Goal: Task Accomplishment & Management: Use online tool/utility

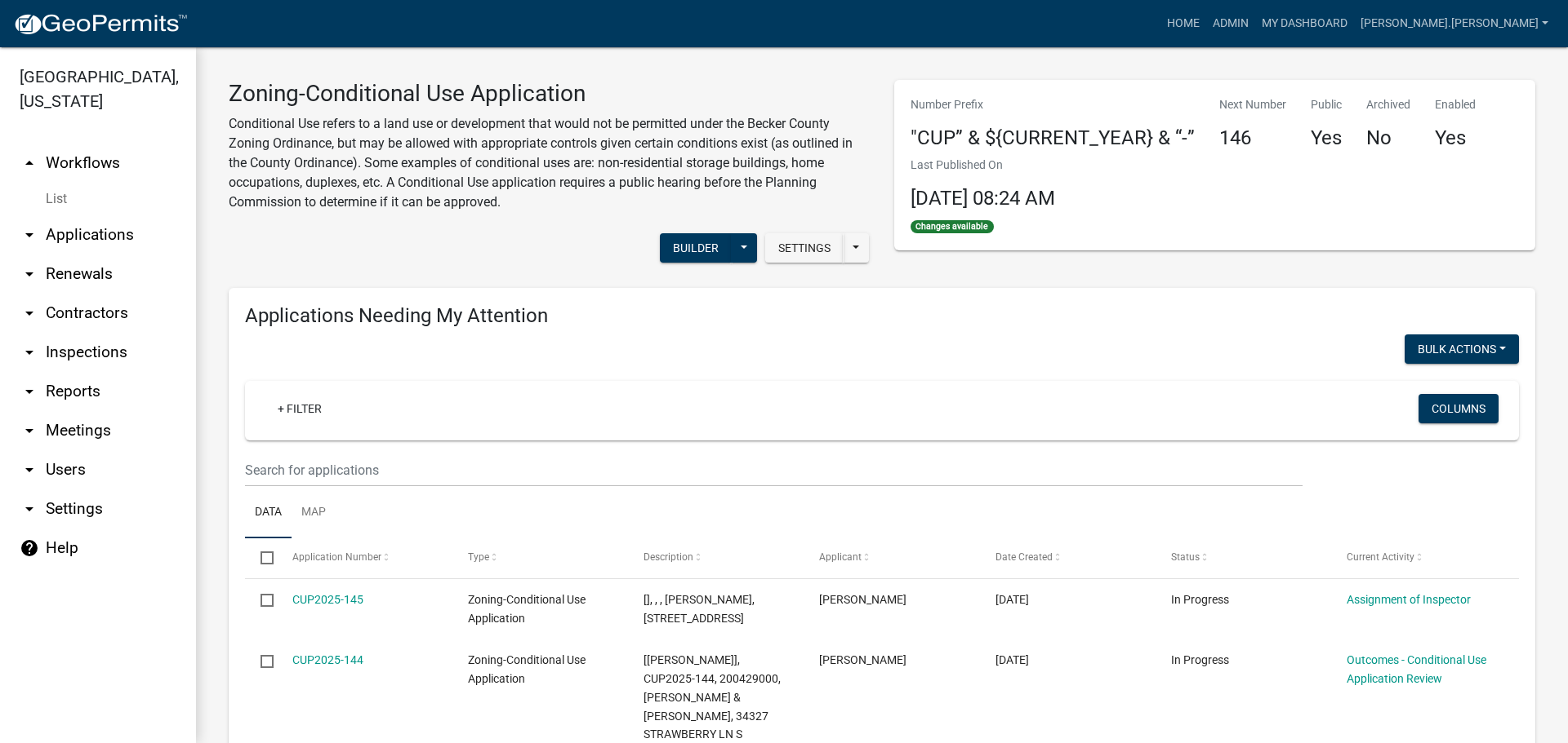
click at [45, 390] on link "arrow_drop_down Reports" at bounding box center [98, 392] width 196 height 40
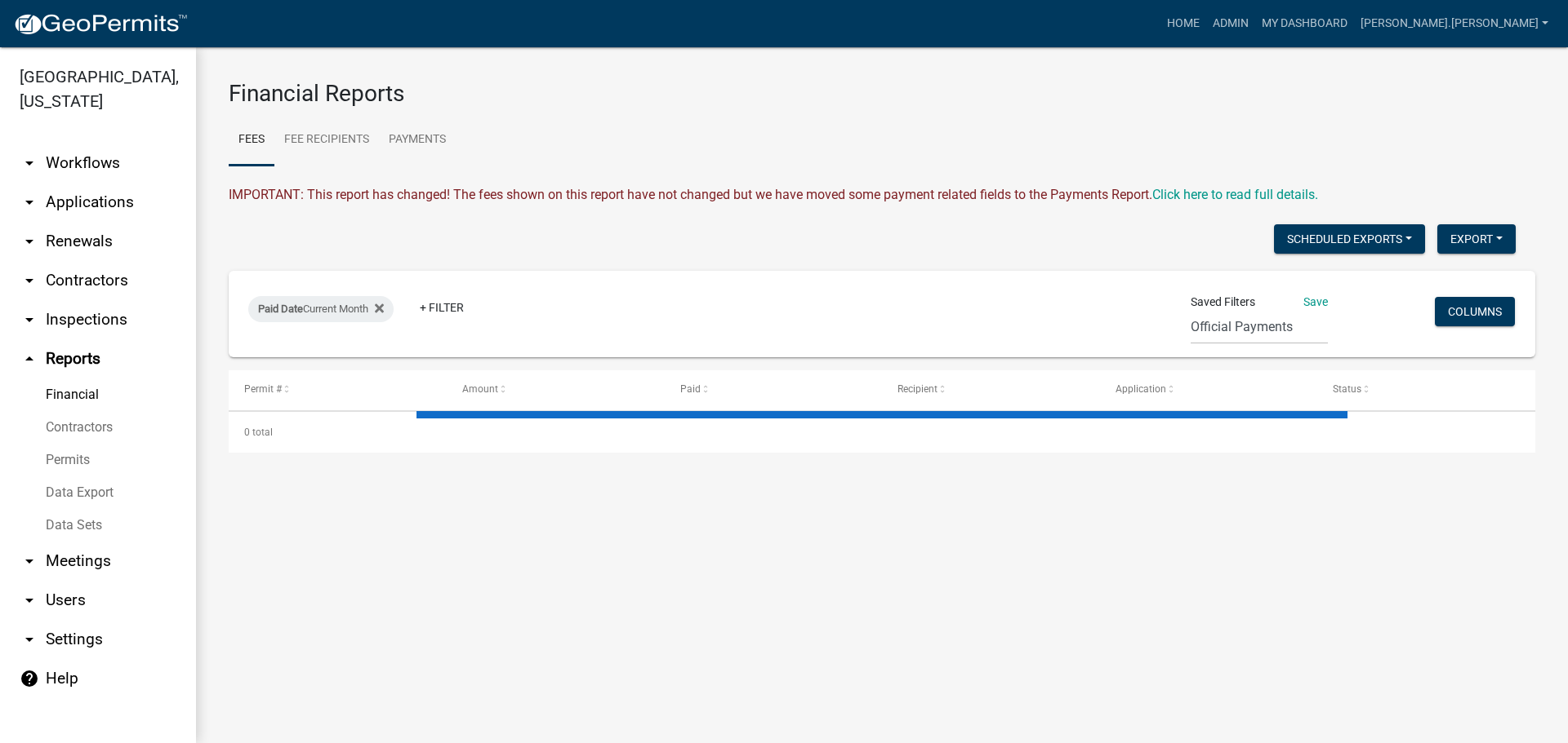
click at [68, 496] on link "Data Export" at bounding box center [98, 493] width 196 height 33
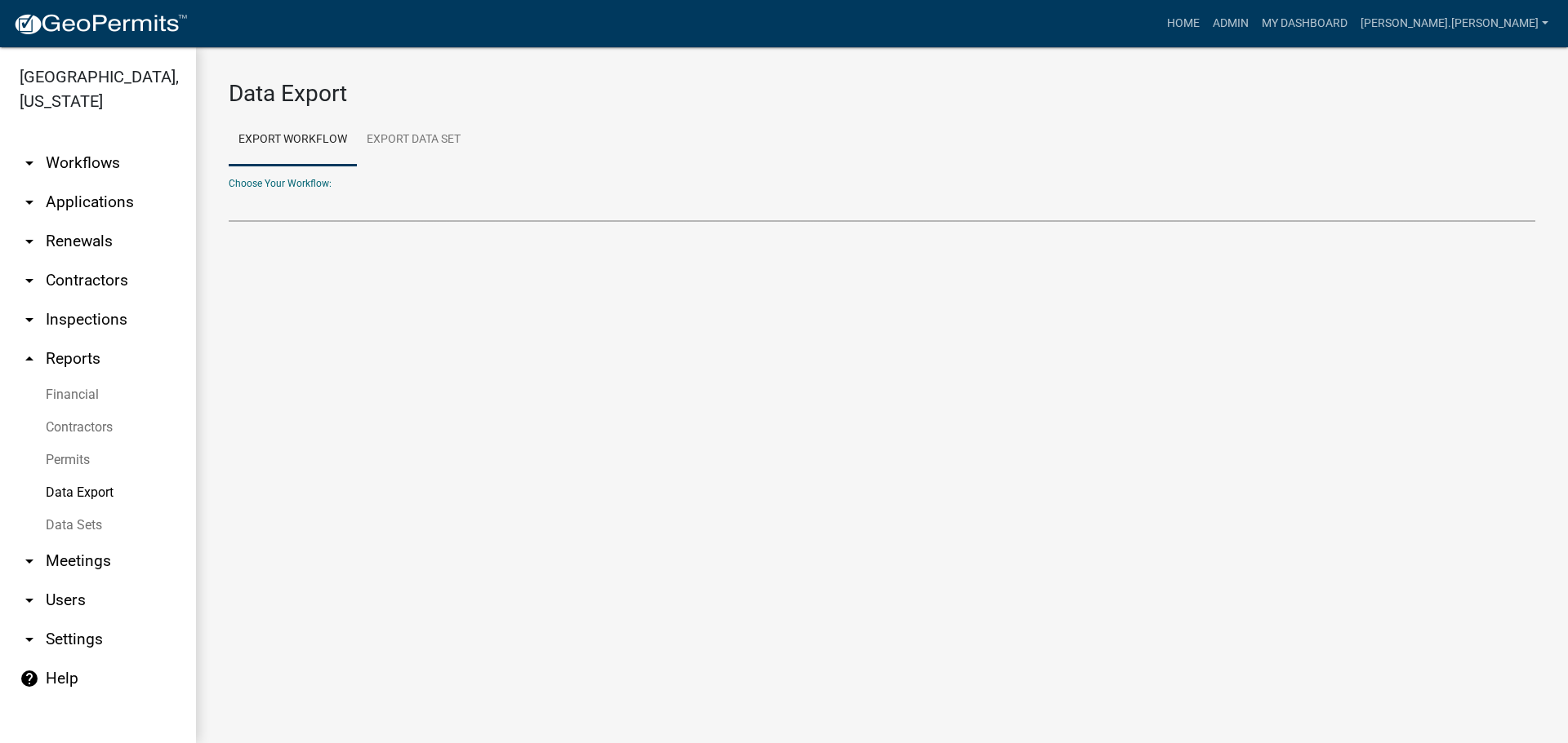
click at [396, 208] on select "Choose Your Workflow:" at bounding box center [882, 206] width 1307 height 34
select select "12: Object"
click at [229, 189] on select "Contractors Parks&Rec Boat Tram Pass Short Term Rental Application Registration…" at bounding box center [882, 206] width 1307 height 34
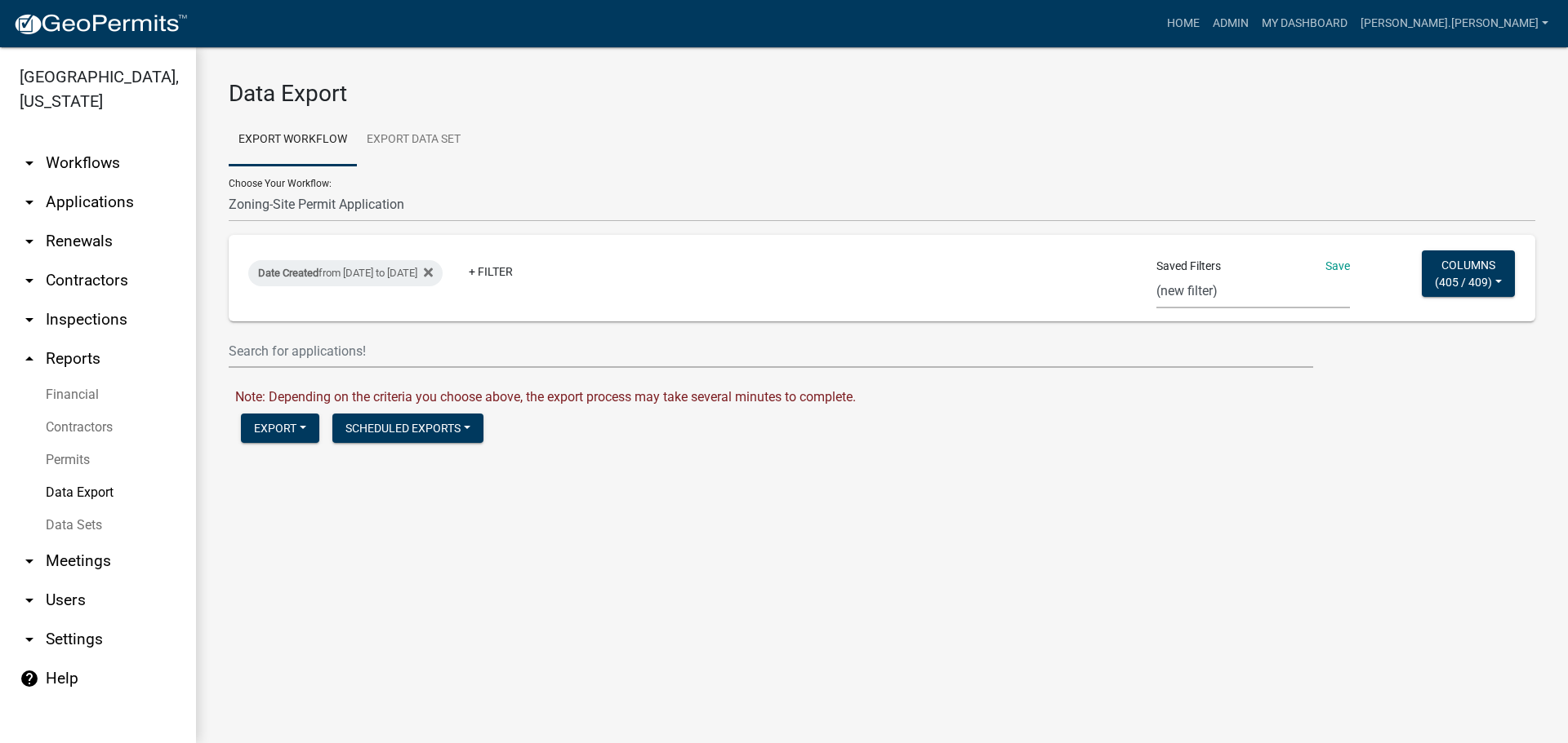
click at [1297, 305] on select "Census Monthly Monthly 911 Report Tank Total Report By Contractor Audit Annual …" at bounding box center [1252, 292] width 193 height 34
click at [1156, 275] on select "Census Monthly Monthly 911 Report Tank Total Report By Contractor Audit Annual …" at bounding box center [1252, 292] width 193 height 34
click at [1246, 288] on select "Census Monthly Monthly 911 Report Tank Total Report By Contractor Audit Annual …" at bounding box center [1259, 292] width 193 height 34
select select "11: 8f2b59a5-04a1-4258-954b-88209c1734bf"
click at [1163, 275] on select "Census Monthly Monthly 911 Report Tank Total Report By Contractor Audit Annual …" at bounding box center [1259, 292] width 193 height 34
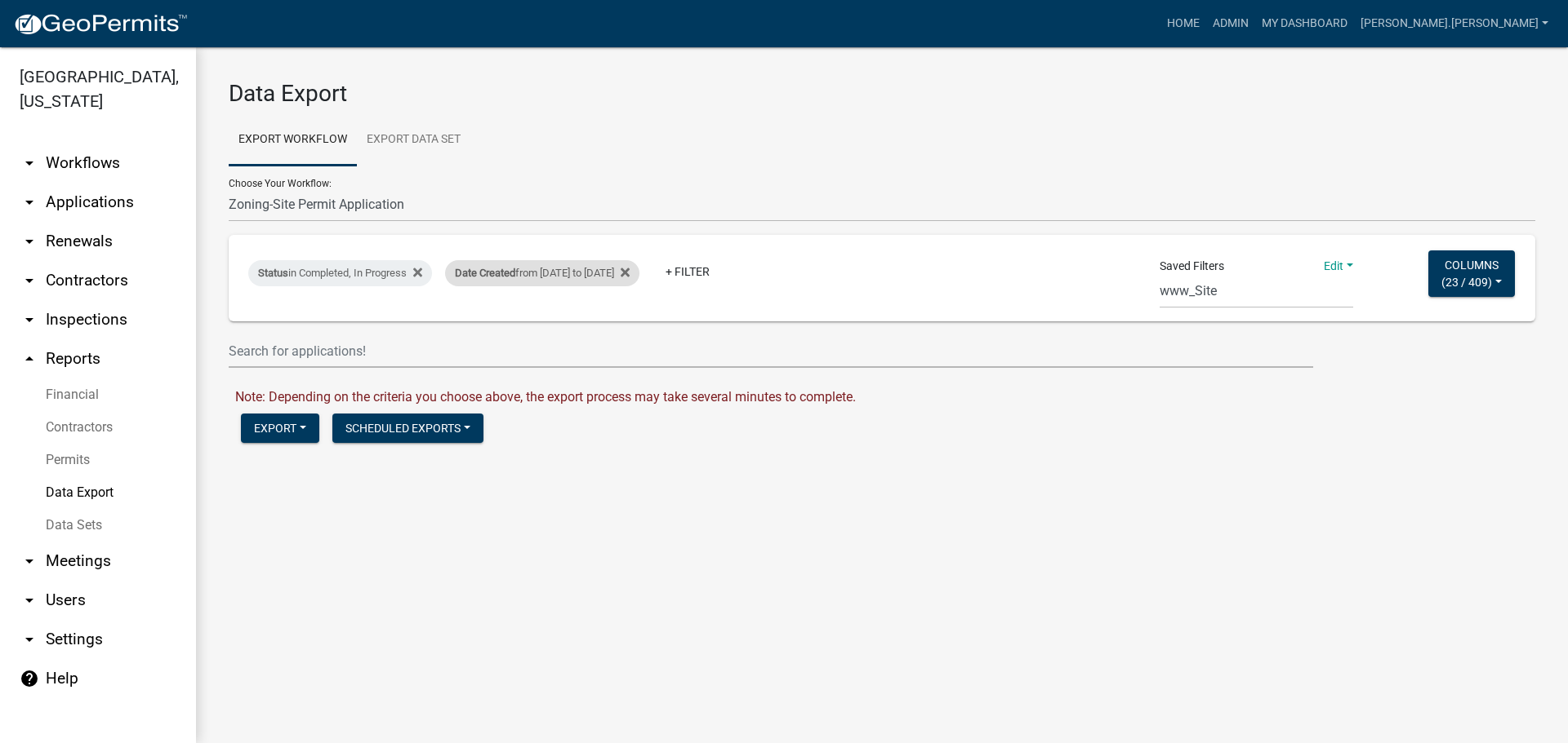
click at [639, 274] on div "Date Created from [DATE] to [DATE]" at bounding box center [542, 273] width 194 height 26
select select "custom"
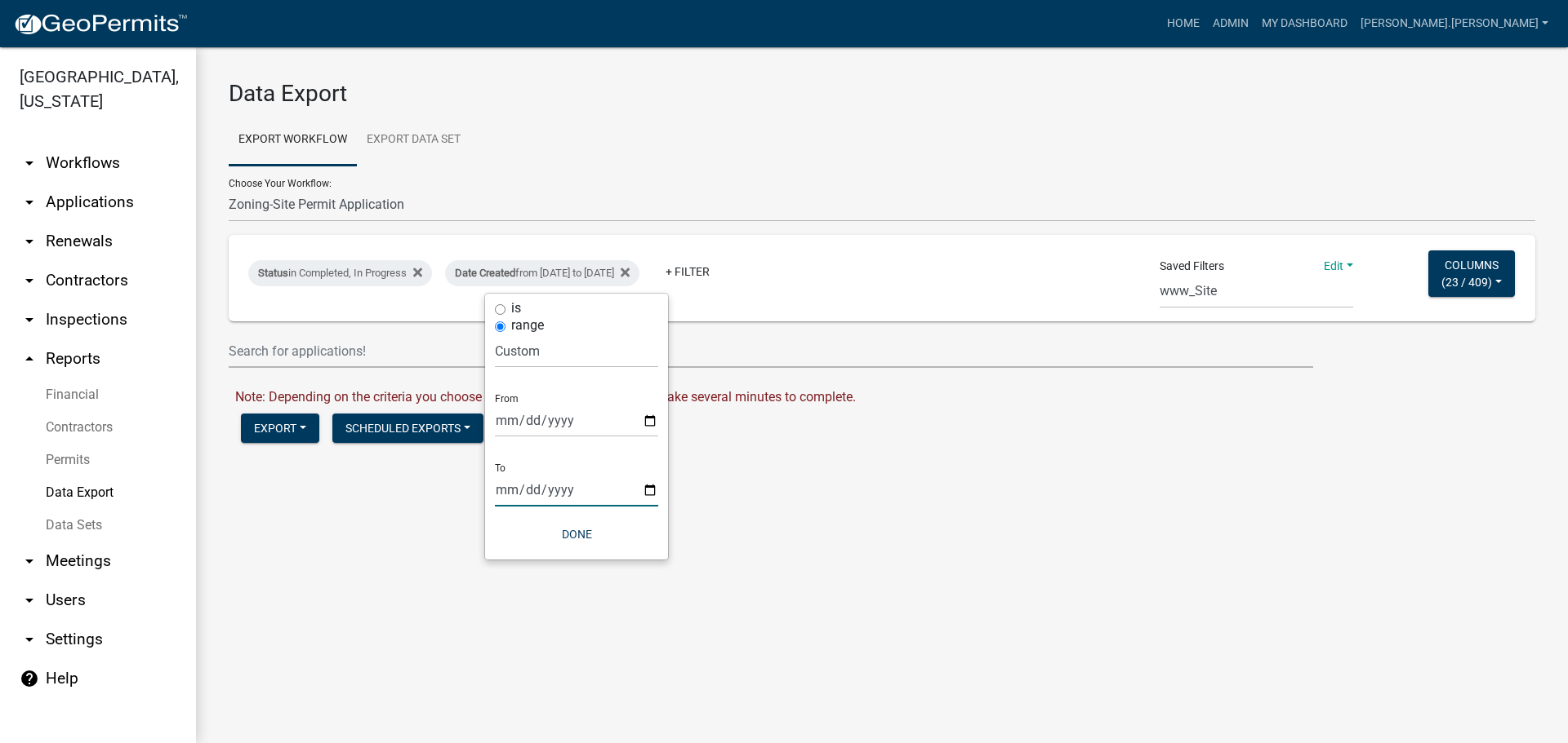
click at [651, 492] on input "[DATE]" at bounding box center [576, 490] width 163 height 34
type input "[DATE]"
click at [583, 533] on button "Done" at bounding box center [576, 534] width 163 height 30
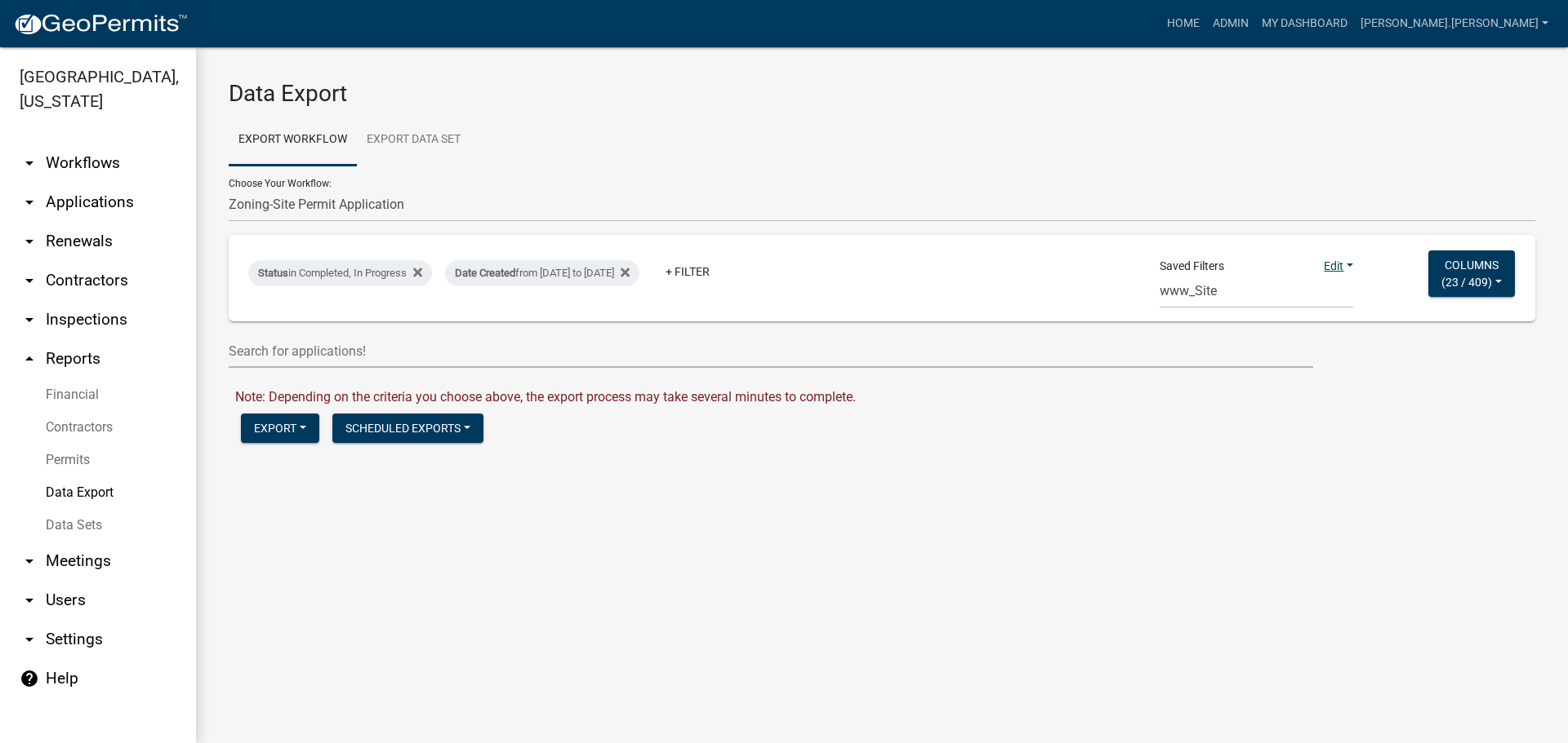
click at [1323, 268] on link "Edit" at bounding box center [1338, 265] width 30 height 13
click at [1304, 298] on button "Save" at bounding box center [1288, 302] width 131 height 40
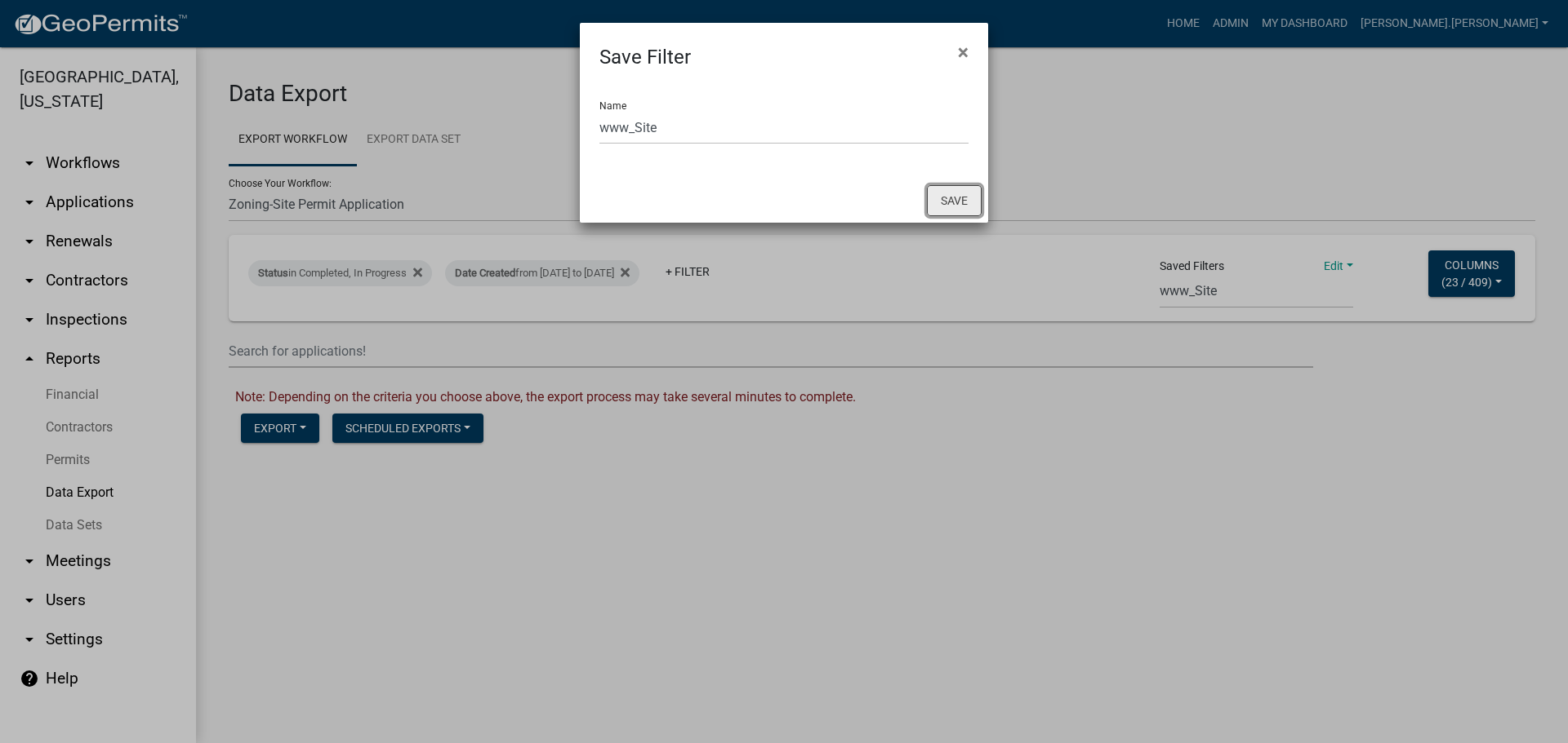
click at [958, 198] on button "Save" at bounding box center [953, 200] width 54 height 31
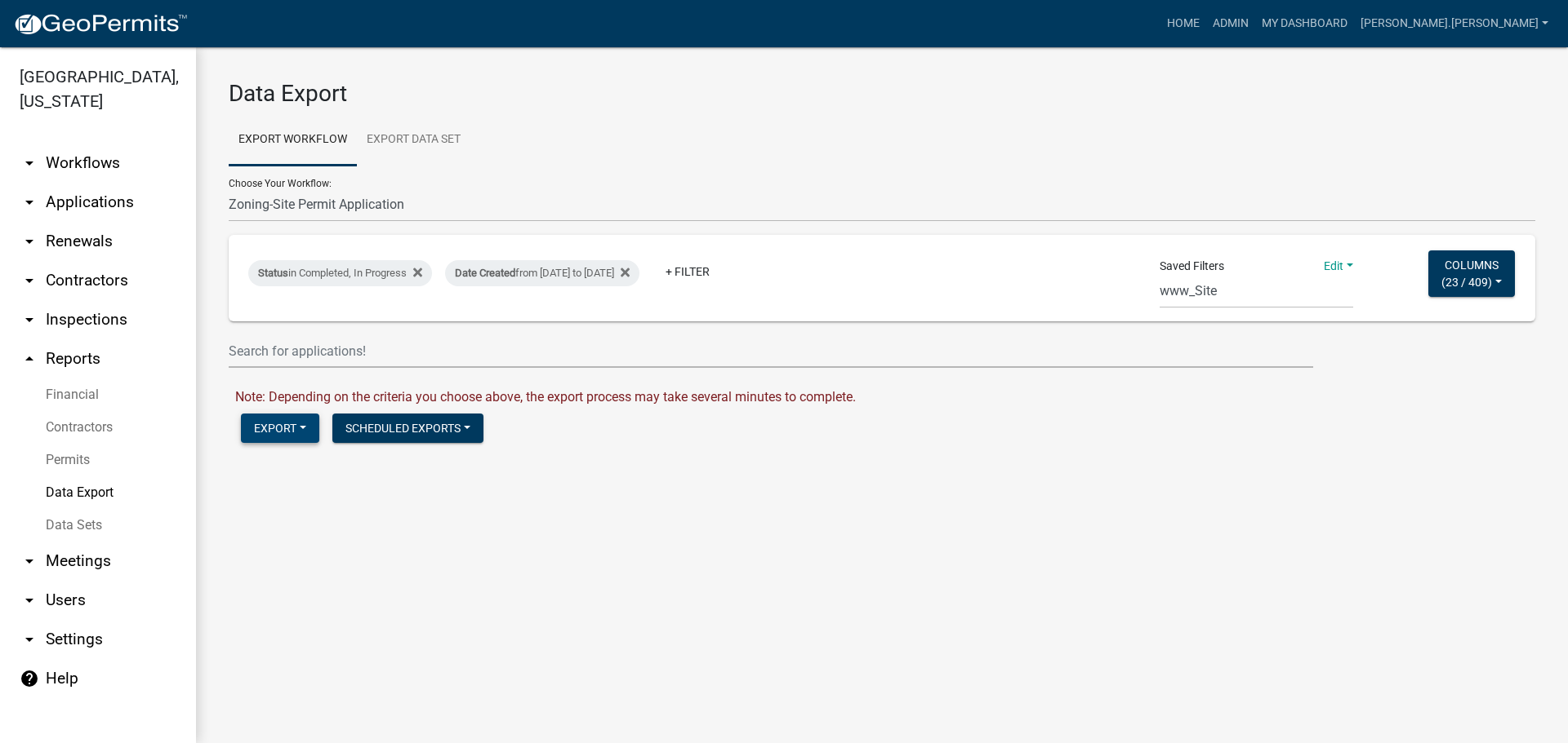
select select "43: 8f2b59a5-04a1-4258-954b-88209c1734bf"
click at [262, 426] on button "Export" at bounding box center [279, 428] width 78 height 30
click at [272, 471] on button "Excel Format (.xlsx)" at bounding box center [324, 471] width 166 height 40
click at [353, 468] on link "Download Zoning-Site Permit Application.xlsx" at bounding box center [367, 463] width 263 height 16
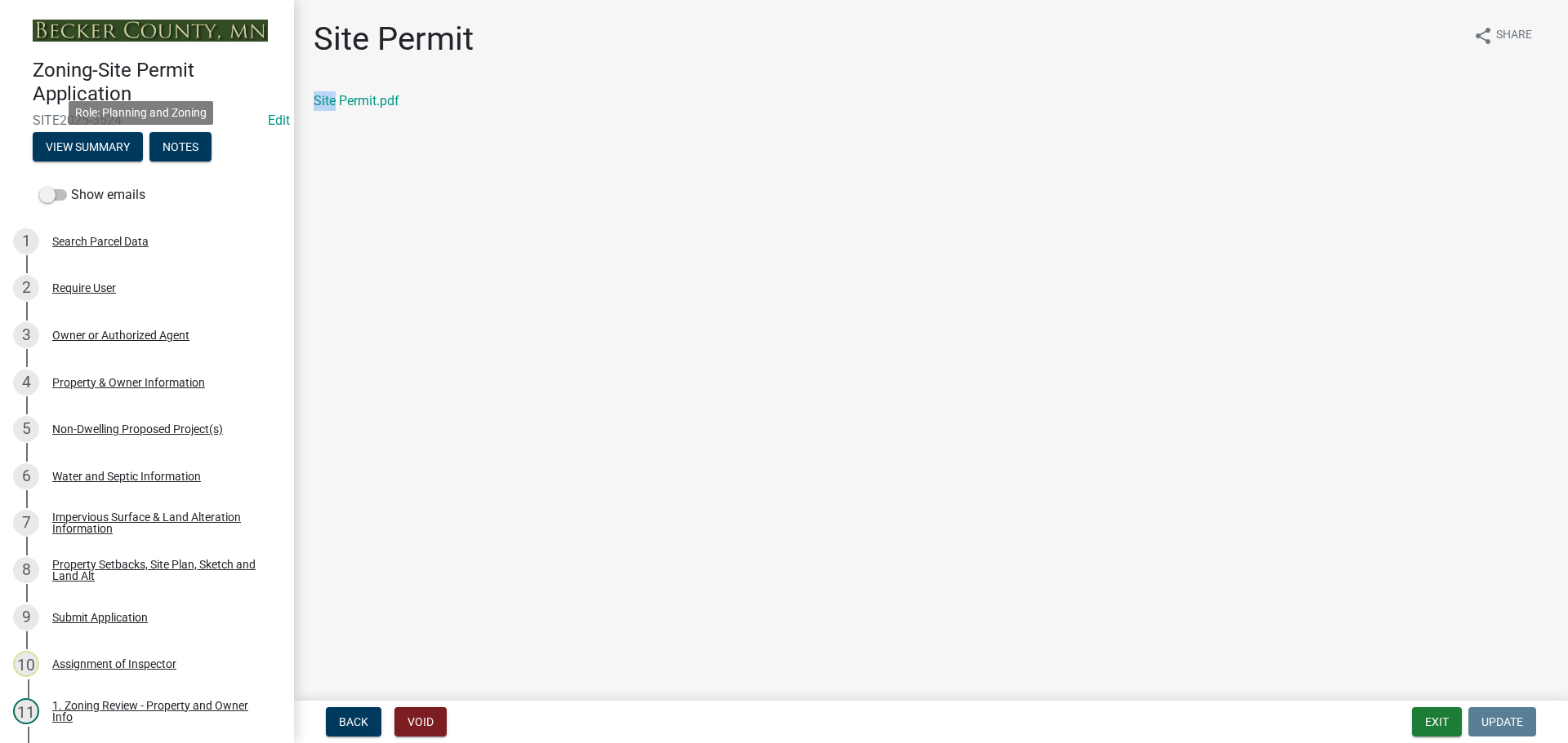
scroll to position [647, 0]
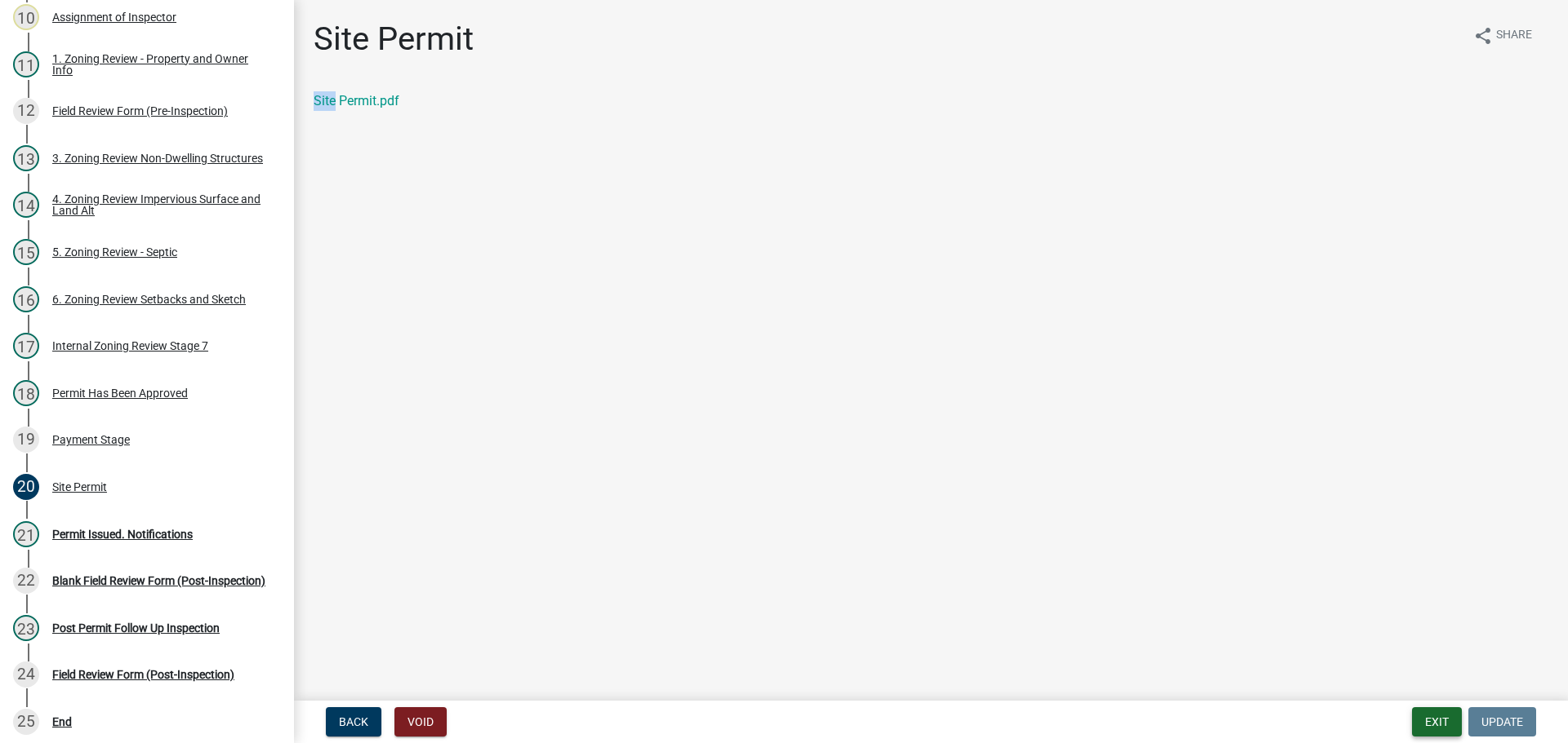
click at [1447, 720] on button "Exit" at bounding box center [1436, 722] width 49 height 30
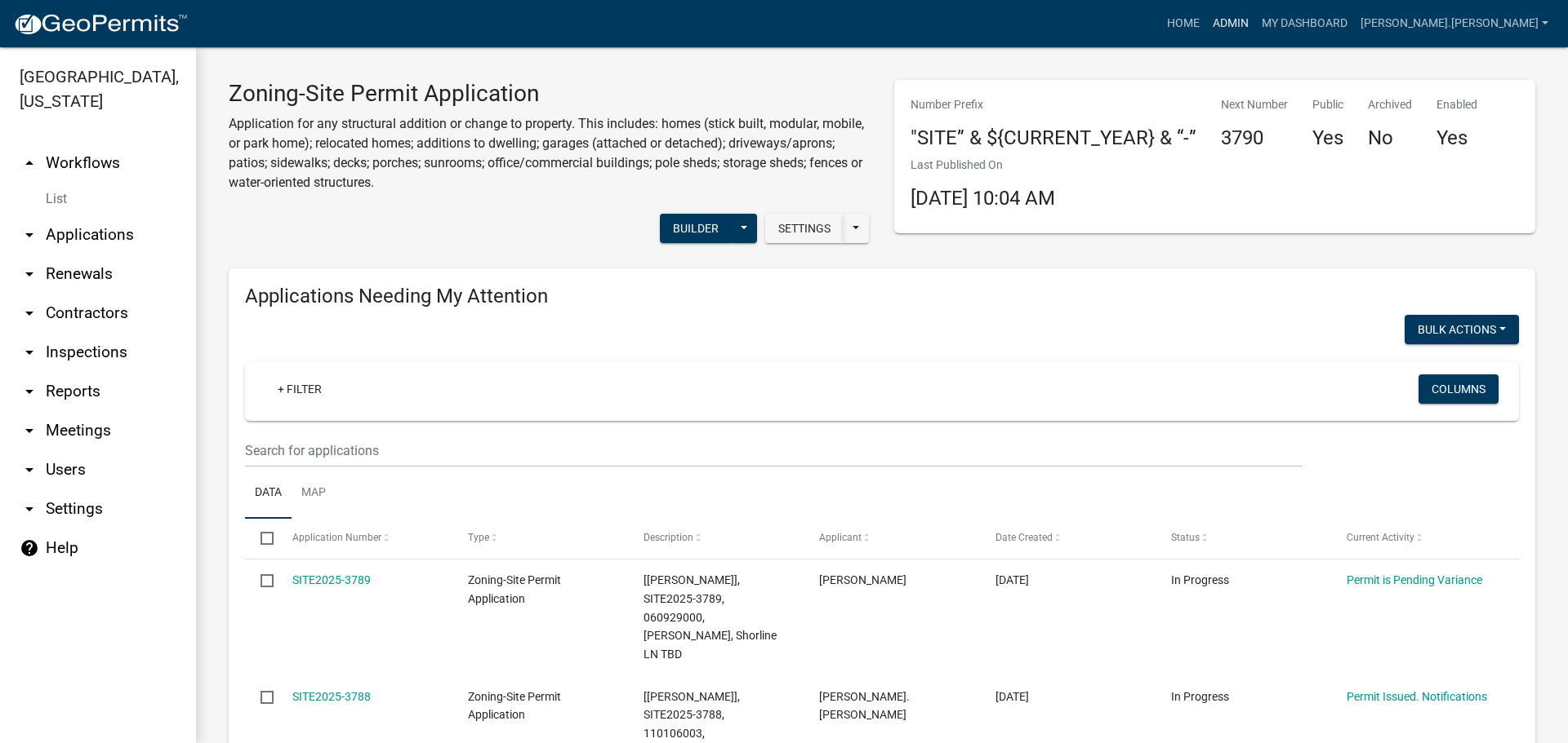
click at [1255, 22] on link "Admin" at bounding box center [1229, 23] width 49 height 31
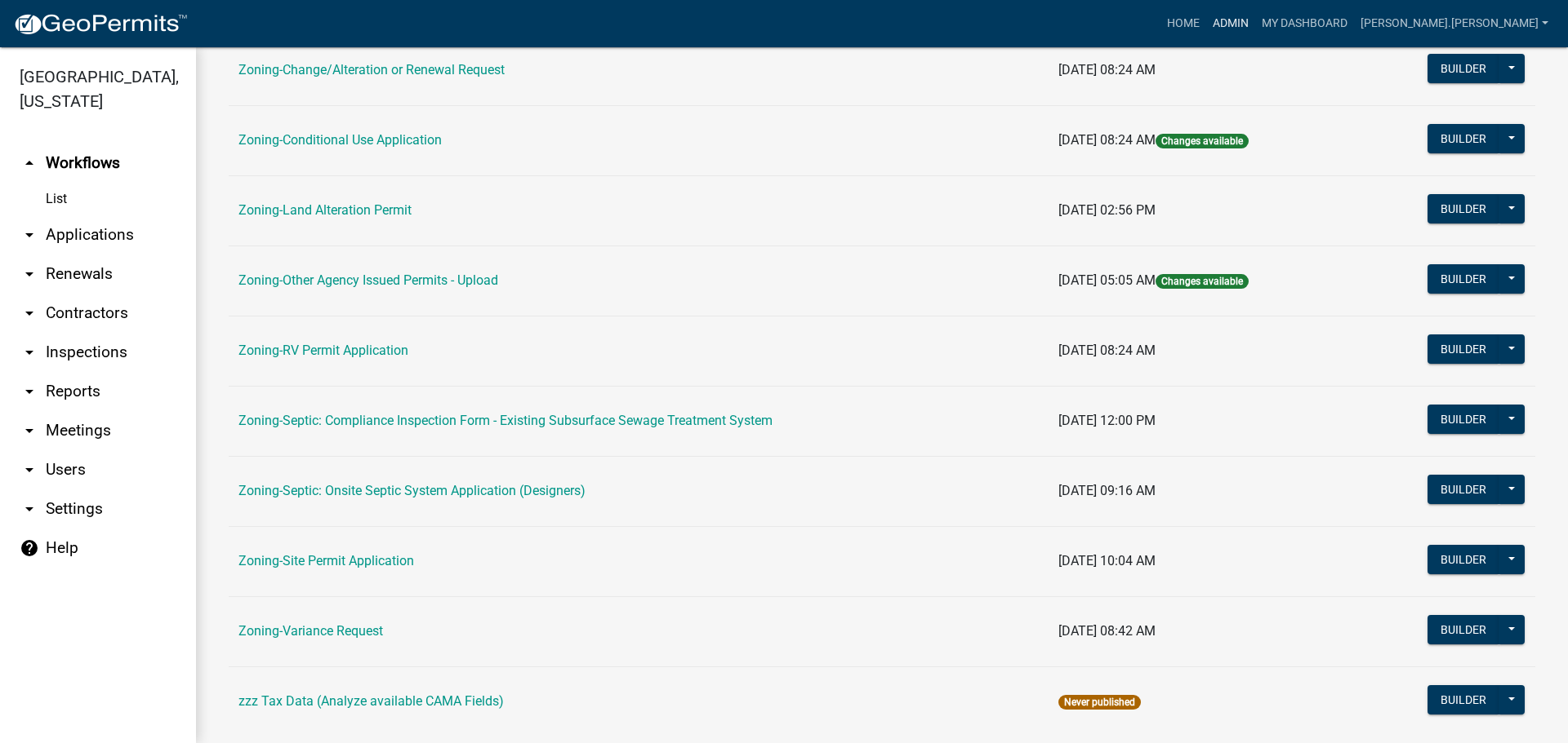
scroll to position [497, 0]
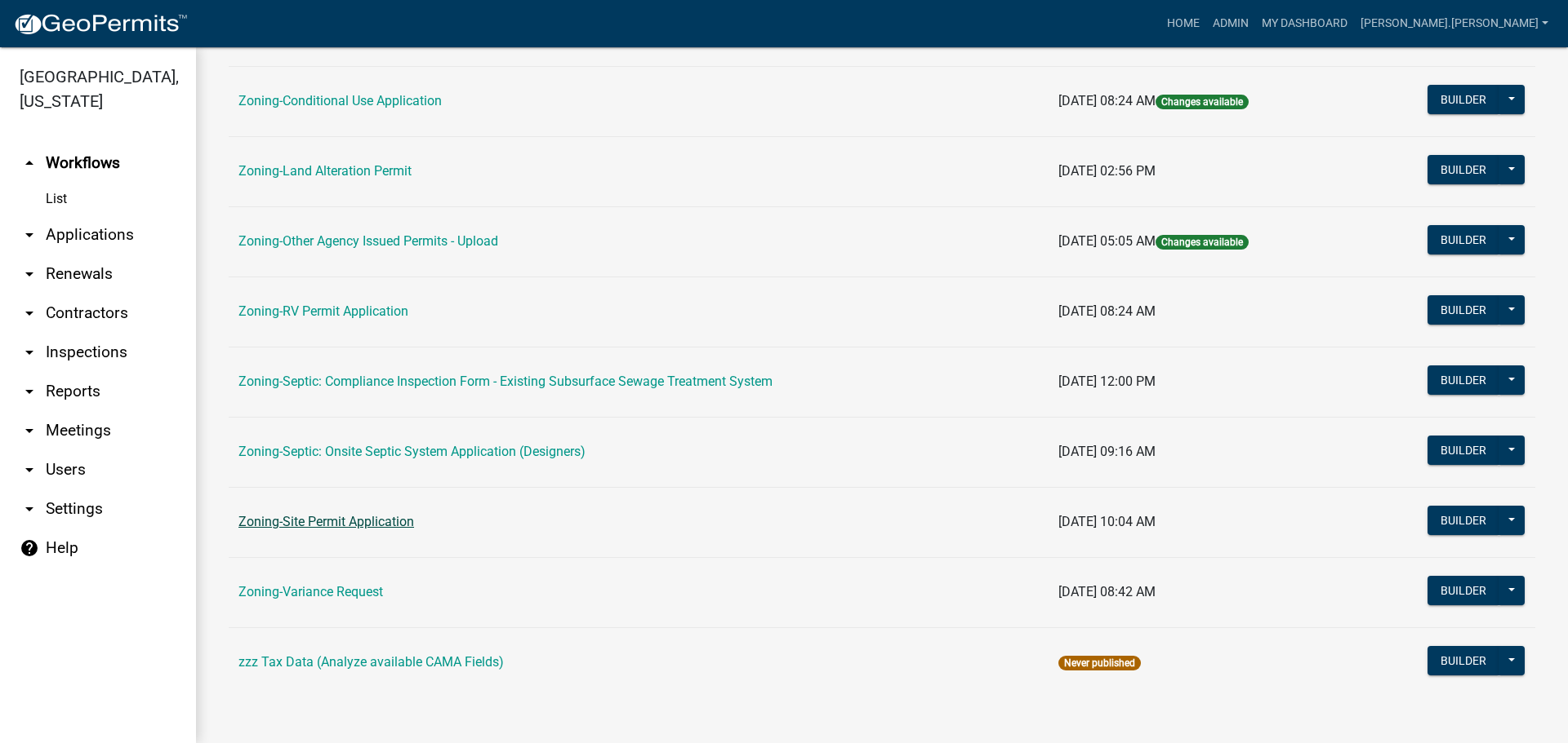
click at [290, 524] on link "Zoning-Site Permit Application" at bounding box center [326, 522] width 175 height 16
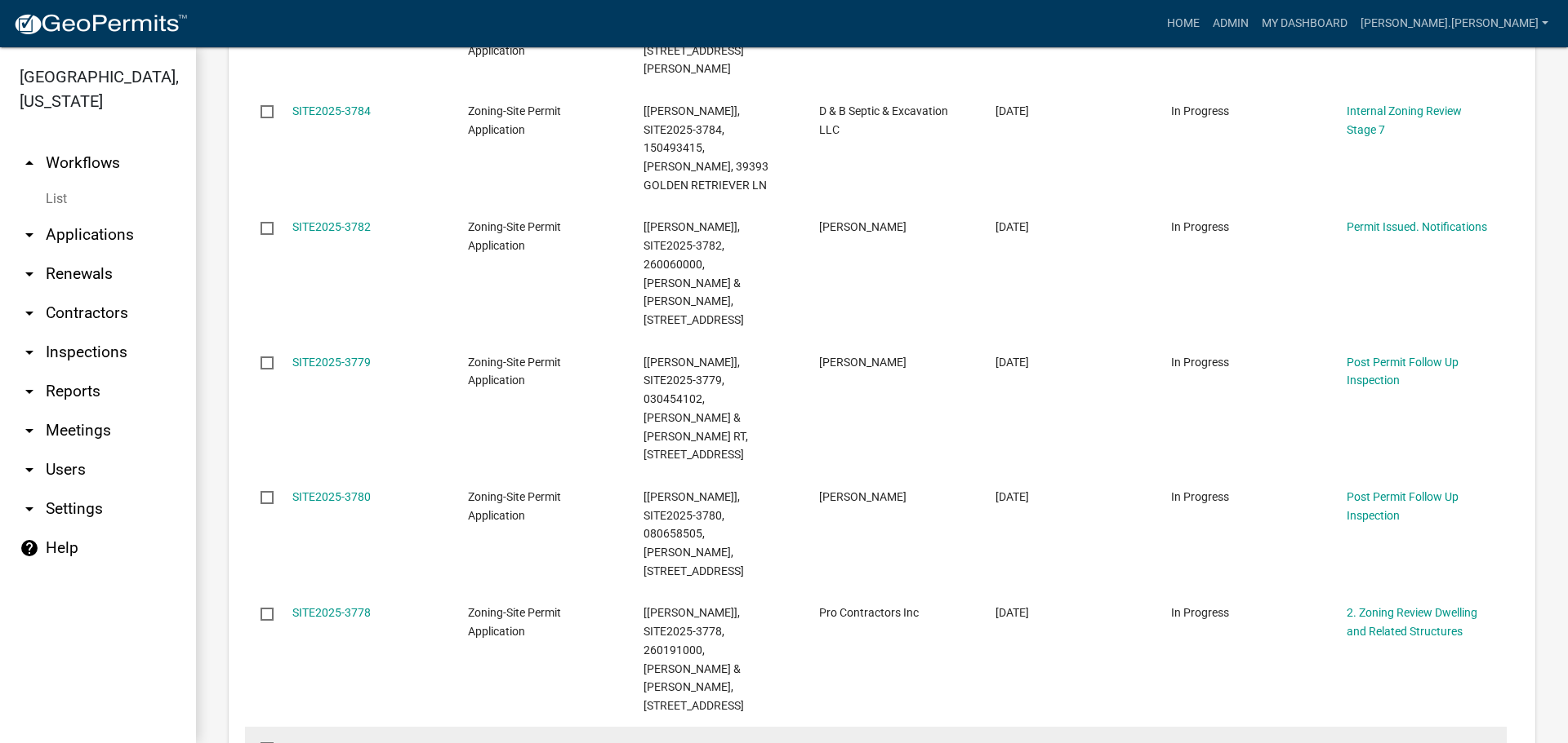
scroll to position [1306, 0]
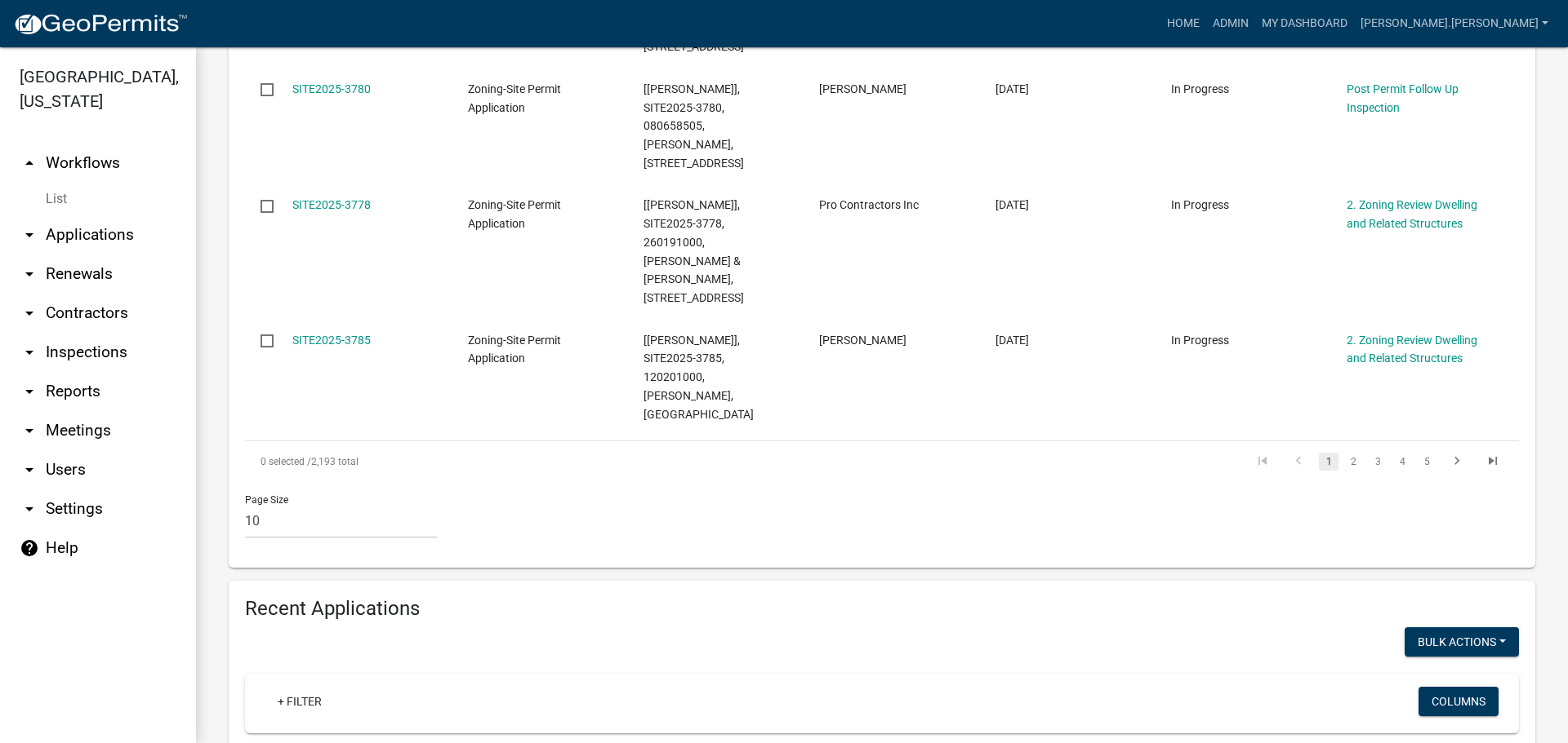
type input "fraser"
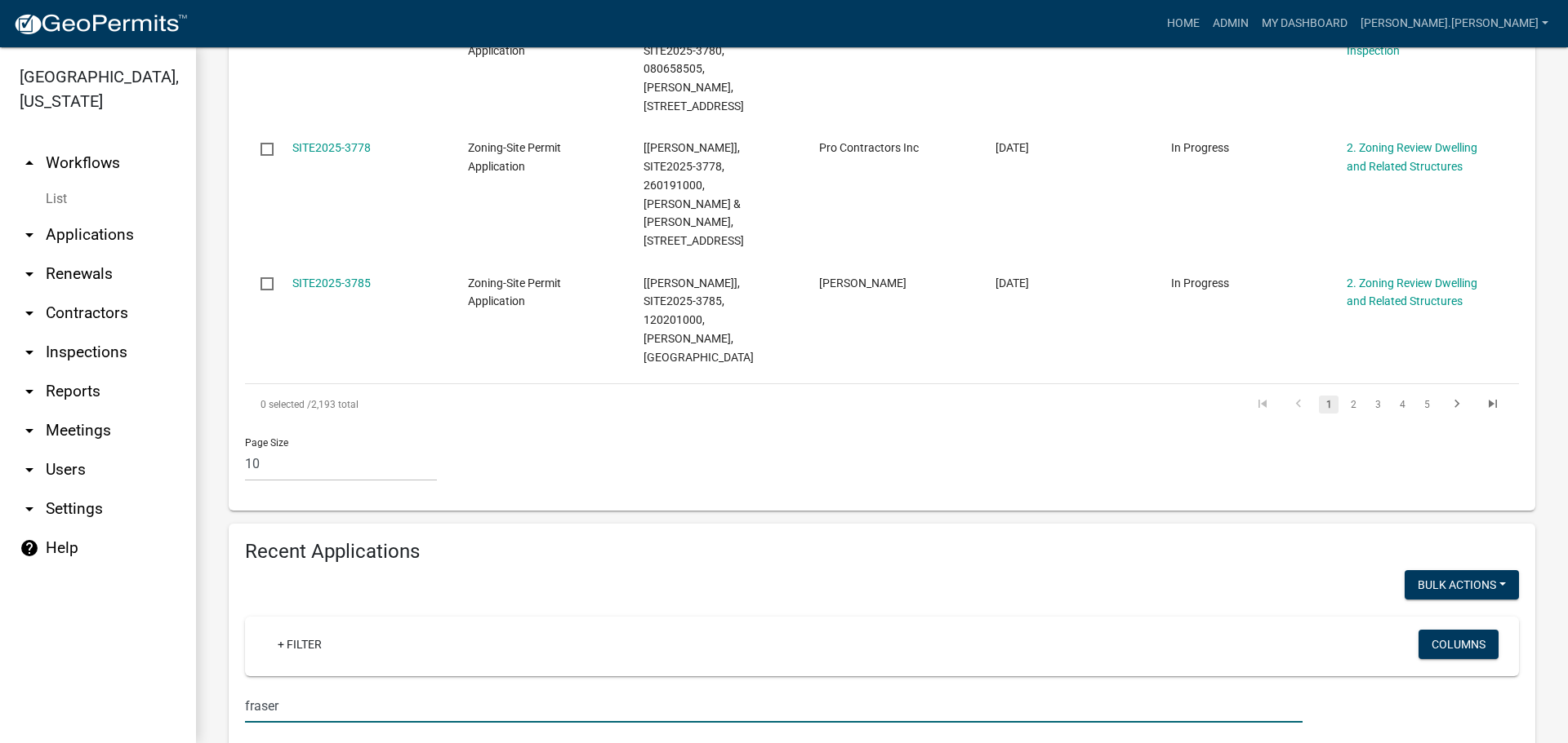
scroll to position [1387, 0]
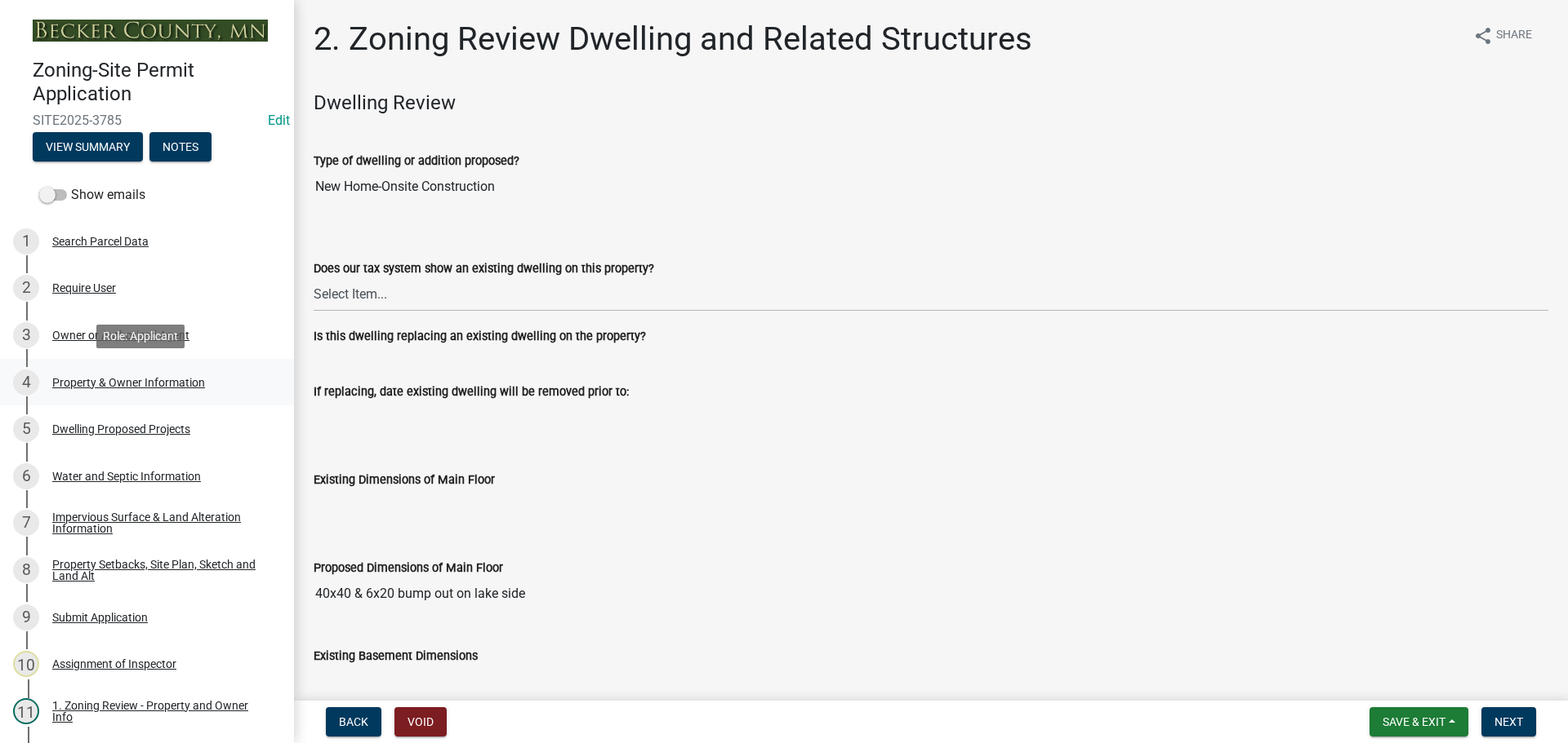
click at [139, 377] on div "Property & Owner Information" at bounding box center [129, 383] width 152 height 12
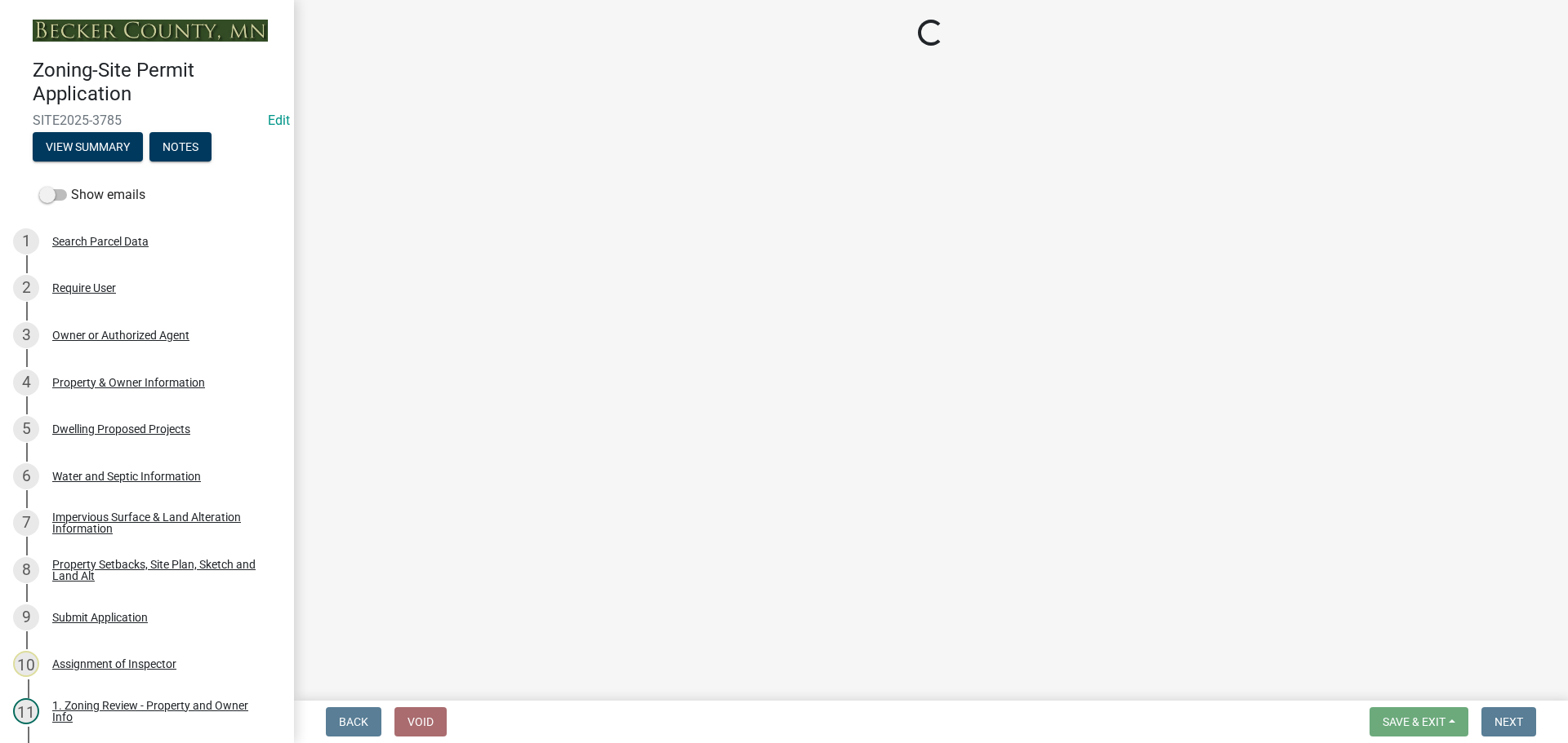
select select "952c78ef-3603-428b-9a7a-234fefdcef74"
select select "f87eba17-8ed9-4ad8-aefc-fe36a3f3544b"
select select "393a978c-6bd5-4cb2-a6a0-db6feb8732b8"
